Goal: Task Accomplishment & Management: Manage account settings

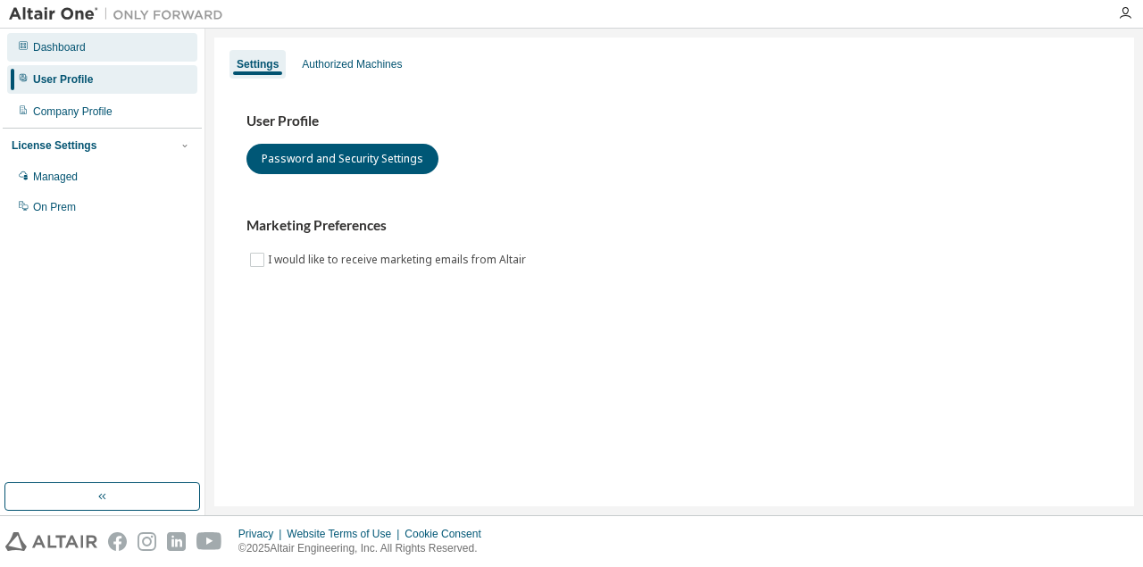
click at [61, 48] on div "Dashboard" at bounding box center [59, 47] width 53 height 14
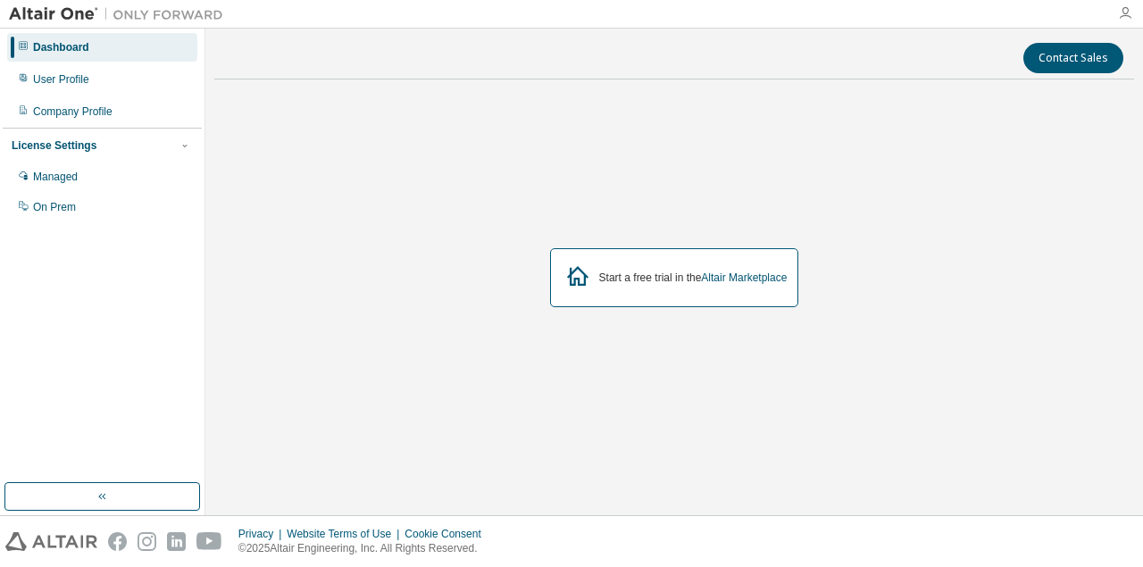
click at [1126, 13] on icon "button" at bounding box center [1125, 13] width 14 height 14
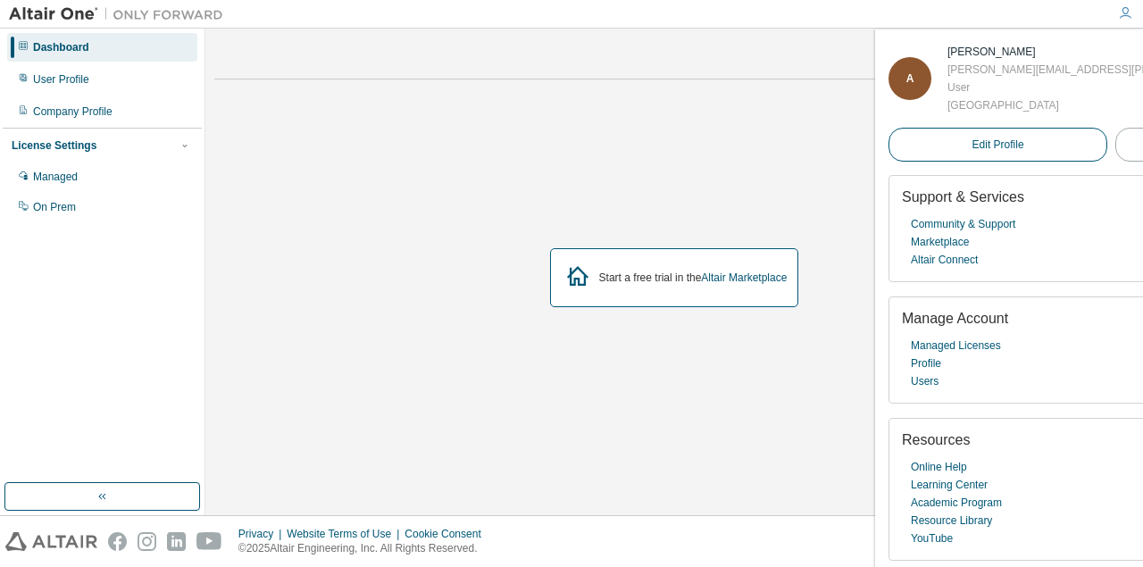
click at [972, 141] on span "Edit Profile" at bounding box center [998, 144] width 52 height 14
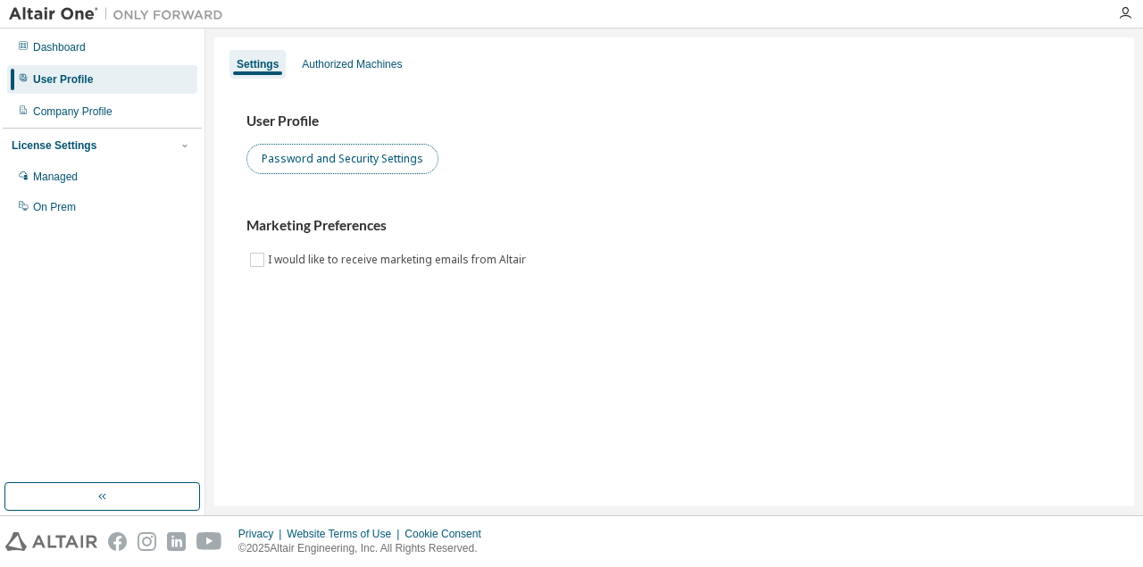
click at [364, 166] on button "Password and Security Settings" at bounding box center [342, 159] width 192 height 30
